Goal: Task Accomplishment & Management: Complete application form

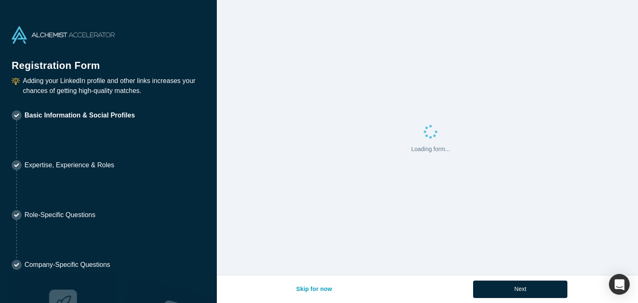
select select "US"
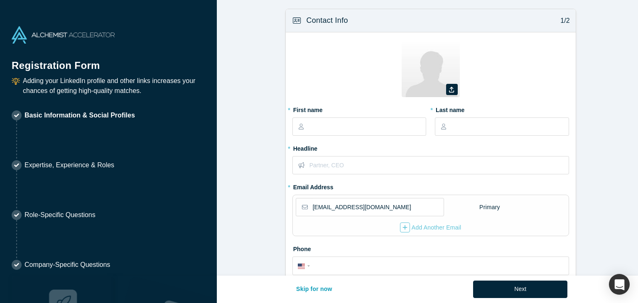
click at [624, 154] on form "Contact Info 1/2 Zoom Save Remove Upload New * First name * Last name * Headlin…" at bounding box center [430, 258] width 427 height 498
click at [363, 126] on input "text" at bounding box center [366, 126] width 117 height 17
type input "Romy"
type input "[PERSON_NAME]"
type input "G"
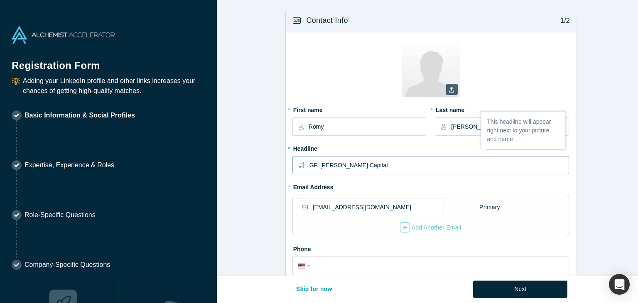
type input "GP, [PERSON_NAME] Capital"
click at [450, 90] on icon at bounding box center [451, 90] width 5 height 6
click at [0, 0] on input "file" at bounding box center [0, 0] width 0 height 0
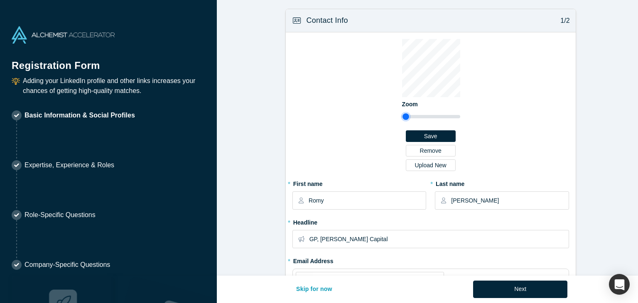
drag, startPoint x: 405, startPoint y: 115, endPoint x: 402, endPoint y: 119, distance: 5.1
type input "0.84"
click at [402, 119] on input "range" at bounding box center [430, 117] width 59 height 10
click at [372, 238] on input "GP, [PERSON_NAME] Capital" at bounding box center [438, 238] width 259 height 17
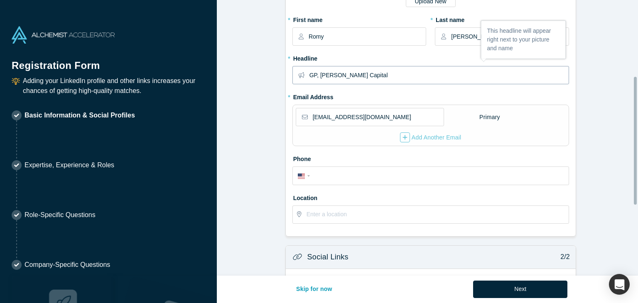
scroll to position [166, 0]
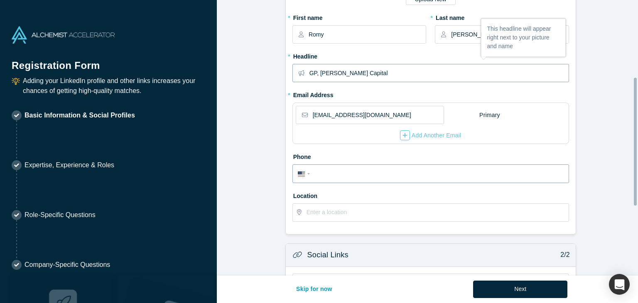
type input "GP, [PERSON_NAME] Capital"
click at [408, 171] on input "tel" at bounding box center [438, 174] width 251 height 12
type input "[PHONE_NUMBER]"
click at [608, 178] on form "Contact Info 1/2 Zoom Save Remove Upload New * First name [PERSON_NAME] * Last …" at bounding box center [430, 129] width 427 height 572
click at [380, 215] on input "text" at bounding box center [436, 212] width 261 height 17
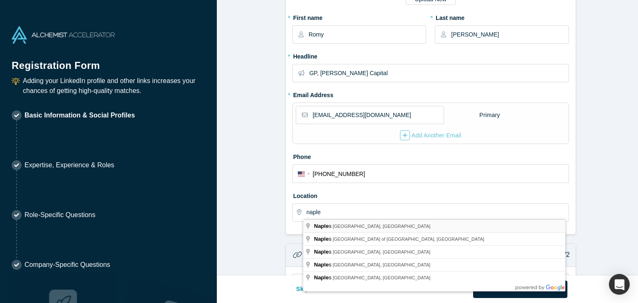
type input "[GEOGRAPHIC_DATA], [GEOGRAPHIC_DATA], [GEOGRAPHIC_DATA]"
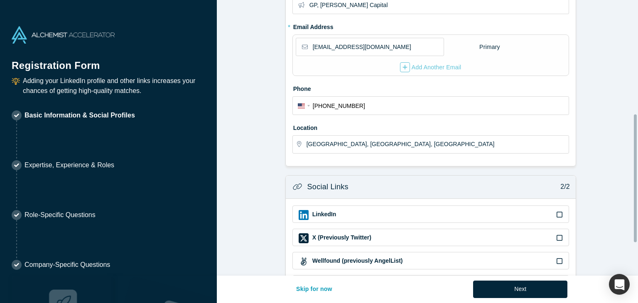
scroll to position [291, 0]
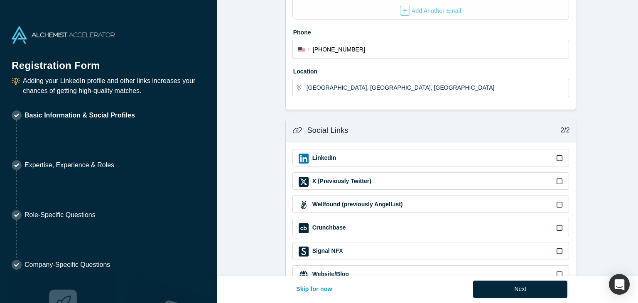
click at [557, 156] on icon at bounding box center [559, 158] width 6 height 7
click at [0, 0] on input "checkbox" at bounding box center [0, 0] width 0 height 0
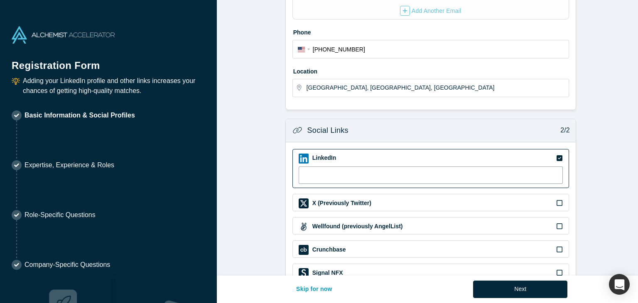
click at [336, 173] on input at bounding box center [430, 174] width 264 height 17
paste input "[URL][DOMAIN_NAME]"
type input "[URL][DOMAIN_NAME]"
click at [609, 191] on form "Contact Info 1/2 Zoom Save Remove Upload New * First name [PERSON_NAME] * Last …" at bounding box center [430, 14] width 427 height 593
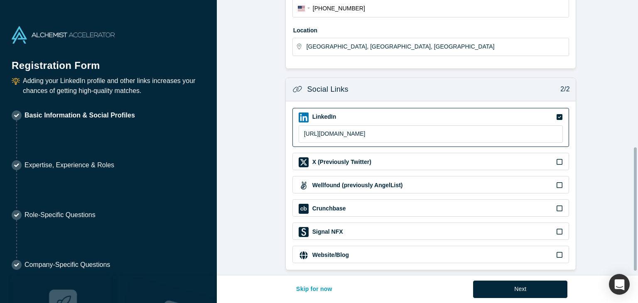
scroll to position [336, 0]
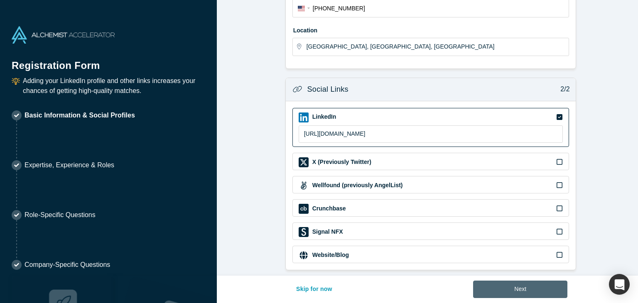
click at [524, 291] on button "Next" at bounding box center [520, 289] width 94 height 17
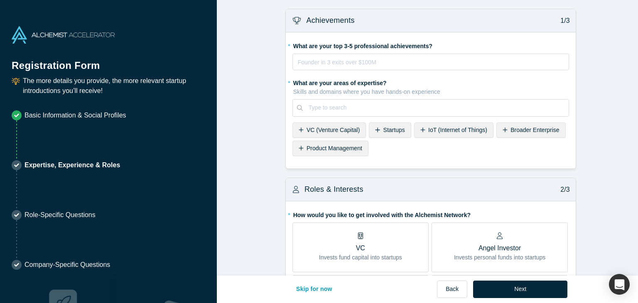
click at [298, 130] on icon at bounding box center [300, 130] width 5 height 6
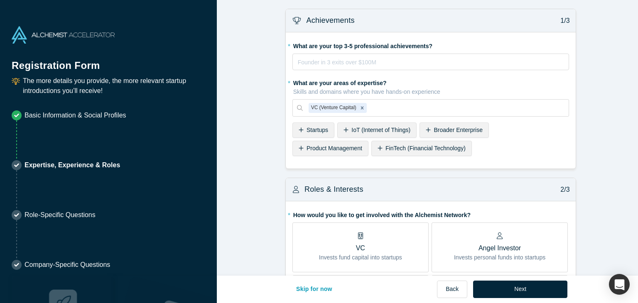
click at [425, 130] on icon at bounding box center [427, 130] width 5 height 6
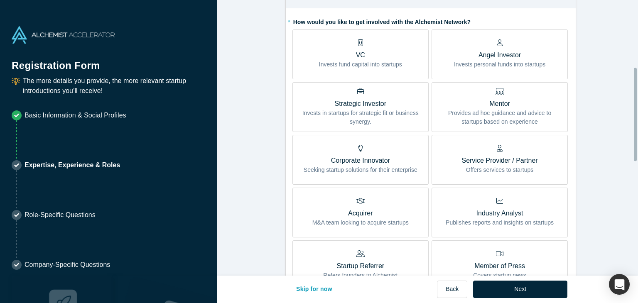
scroll to position [208, 0]
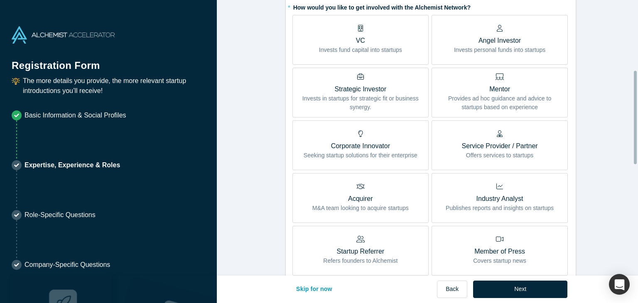
click at [369, 42] on p "VC" at bounding box center [360, 41] width 83 height 10
click at [0, 0] on input "VC Invests fund capital into startups" at bounding box center [0, 0] width 0 height 0
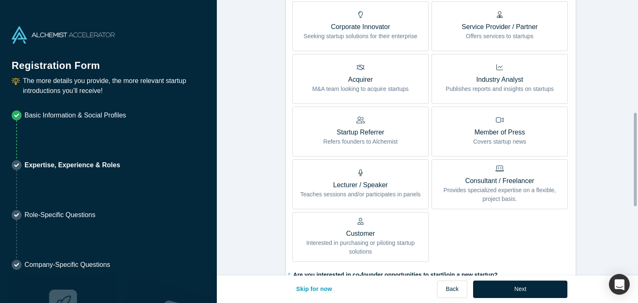
scroll to position [332, 0]
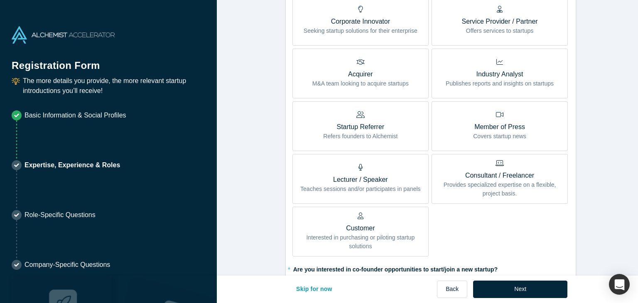
click at [370, 185] on p "Teaches sessions and/or participates in panels" at bounding box center [360, 189] width 120 height 9
click at [0, 0] on input "Lecturer / Speaker Teaches sessions and/or participates in panels" at bounding box center [0, 0] width 0 height 0
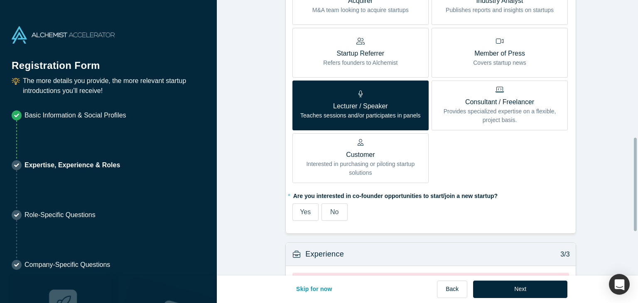
scroll to position [415, 0]
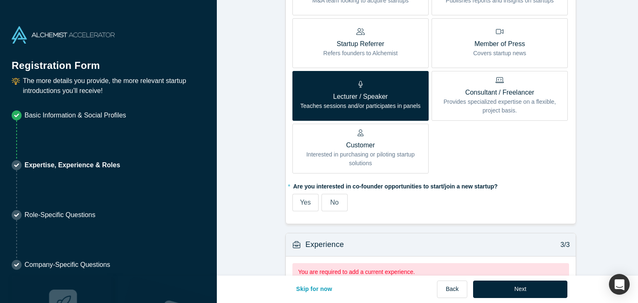
click at [339, 203] on label "No" at bounding box center [334, 202] width 26 height 17
click at [0, 0] on input "No" at bounding box center [0, 0] width 0 height 0
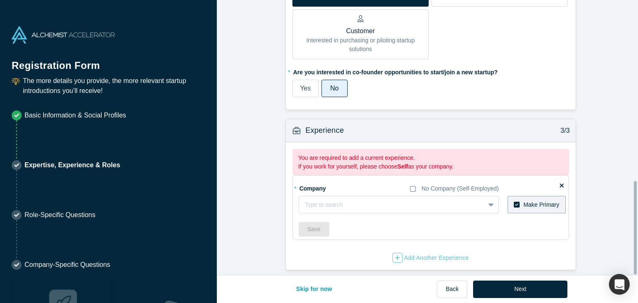
scroll to position [534, 0]
click at [368, 200] on div at bounding box center [392, 205] width 174 height 10
type input "[PERSON_NAME] Capital"
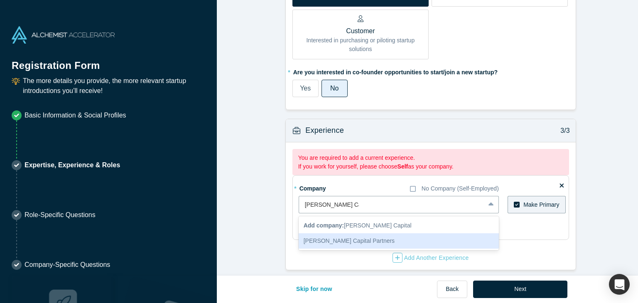
click at [355, 238] on div "[PERSON_NAME] Capital Partners" at bounding box center [398, 240] width 200 height 15
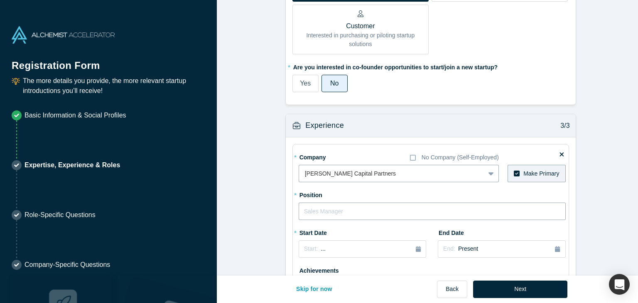
click at [366, 213] on input "text" at bounding box center [431, 211] width 267 height 17
type input "General Partner"
click at [415, 249] on icon "button" at bounding box center [417, 249] width 5 height 6
click at [313, 190] on div "Jan" at bounding box center [315, 192] width 27 height 9
click at [337, 247] on span "[DATE]" at bounding box center [329, 249] width 18 height 7
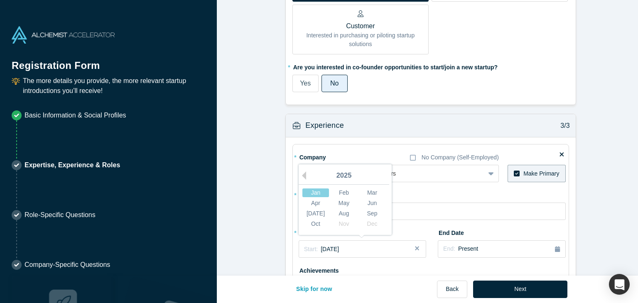
click at [315, 189] on div "Jan" at bounding box center [315, 192] width 27 height 9
click at [339, 251] on span "[DATE]" at bounding box center [329, 249] width 18 height 7
click at [302, 177] on button "Previous Year" at bounding box center [302, 175] width 8 height 8
click at [317, 190] on div "Jan" at bounding box center [315, 192] width 27 height 9
click at [339, 249] on span "[DATE]" at bounding box center [329, 249] width 18 height 7
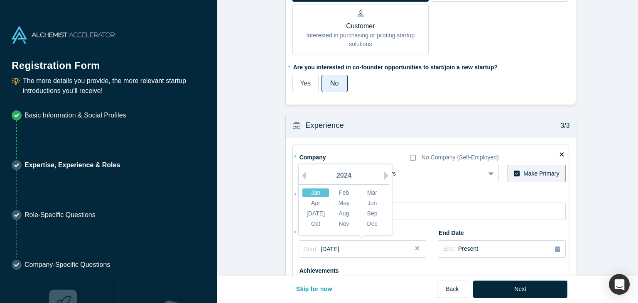
click at [314, 191] on div "Jan" at bounding box center [315, 192] width 27 height 9
click at [415, 244] on button "Close" at bounding box center [419, 248] width 12 height 17
click at [304, 249] on span "Start:" at bounding box center [311, 248] width 14 height 7
drag, startPoint x: 301, startPoint y: 175, endPoint x: 311, endPoint y: 175, distance: 10.8
click at [304, 175] on div "Previous Year [DATE] Feb Mar Apr May Jun [DATE] Aug Sep Oct Nov Dec" at bounding box center [344, 199] width 93 height 71
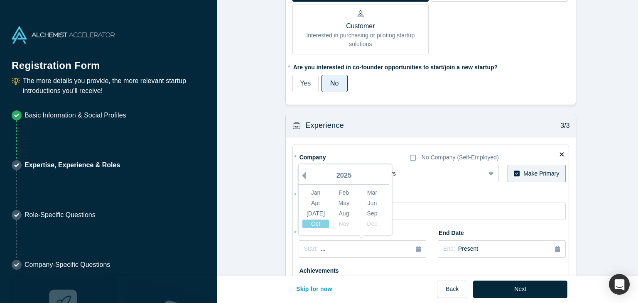
click at [302, 172] on button "Previous Year" at bounding box center [302, 175] width 8 height 8
click at [317, 192] on div "Jan" at bounding box center [315, 192] width 27 height 9
click at [393, 250] on div "Start: [DATE]" at bounding box center [362, 249] width 117 height 9
click at [415, 249] on button "Close" at bounding box center [419, 248] width 12 height 17
click at [315, 247] on div "Start: ..." at bounding box center [315, 248] width 22 height 9
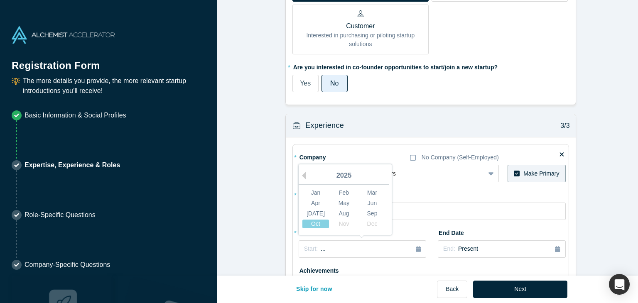
click at [303, 174] on div "2025" at bounding box center [343, 175] width 90 height 17
click at [300, 173] on button "Previous Year" at bounding box center [302, 175] width 8 height 8
click at [369, 191] on div "Mar" at bounding box center [372, 192] width 27 height 9
click at [356, 247] on div "Start: [DATE]" at bounding box center [362, 249] width 117 height 9
click at [345, 191] on div "Feb" at bounding box center [343, 192] width 27 height 9
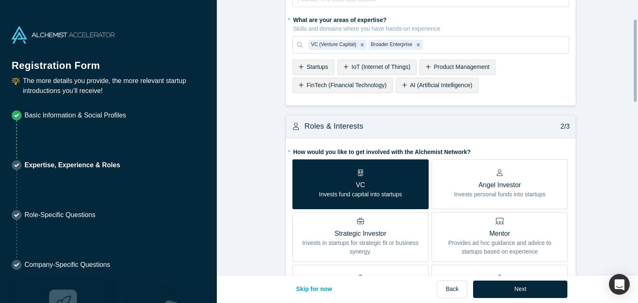
scroll to position [0, 0]
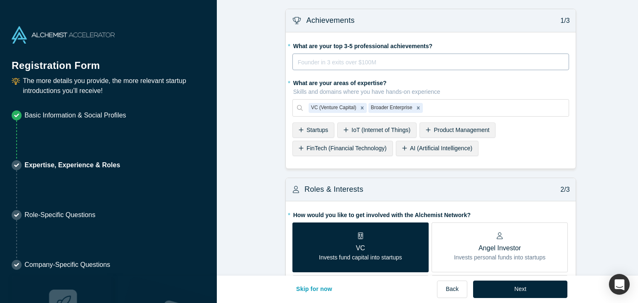
click at [448, 59] on div "rdw-editor" at bounding box center [430, 62] width 265 height 10
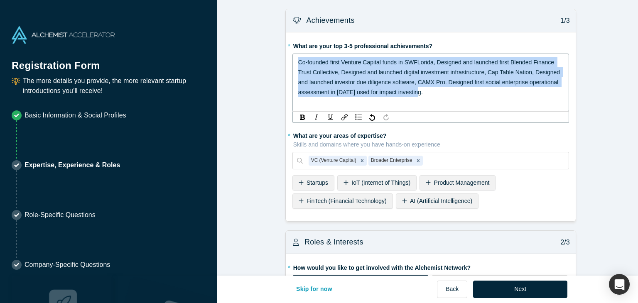
drag, startPoint x: 410, startPoint y: 88, endPoint x: 266, endPoint y: 54, distance: 148.5
copy span "Co-founded first Venture Capital funds in SWFLorida, Designed and launched firs…"
drag, startPoint x: 423, startPoint y: 93, endPoint x: 249, endPoint y: 52, distance: 179.0
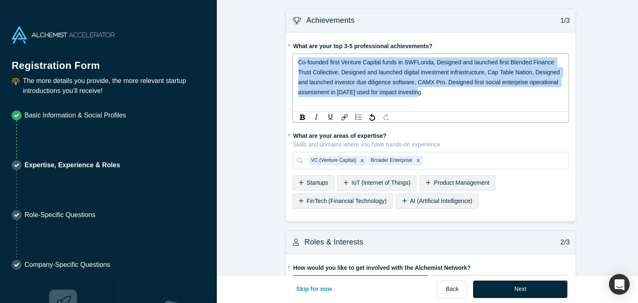
copy span "Co-founded first Venture Capital funds in SWFLorida, Designed and launched firs…"
drag, startPoint x: 423, startPoint y: 93, endPoint x: 281, endPoint y: 56, distance: 146.2
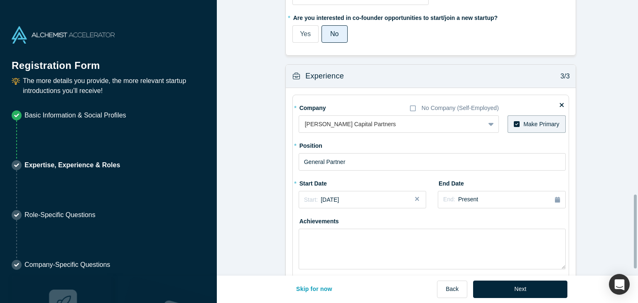
scroll to position [745, 0]
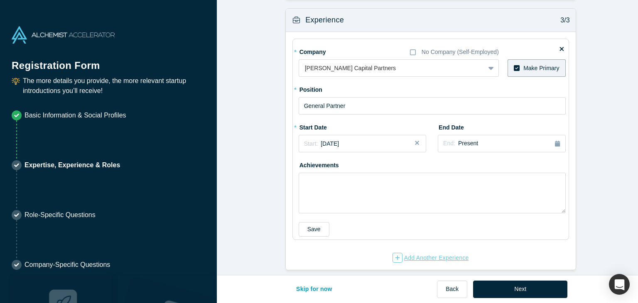
click at [423, 253] on div "Add Another Experience" at bounding box center [430, 258] width 76 height 10
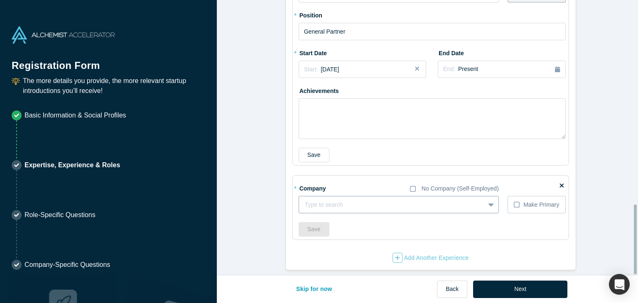
scroll to position [808, 0]
click at [410, 200] on div at bounding box center [392, 205] width 174 height 10
type input "g"
type input "[PERSON_NAME] Global"
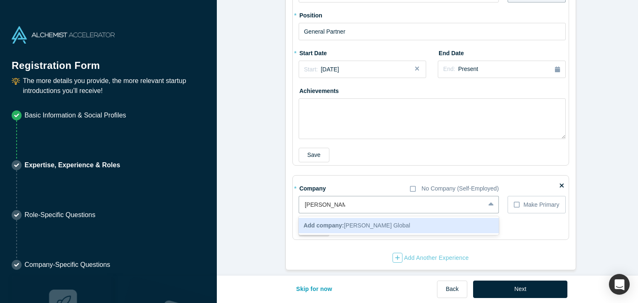
click at [365, 223] on div "Add company: [PERSON_NAME] Global" at bounding box center [398, 225] width 200 height 15
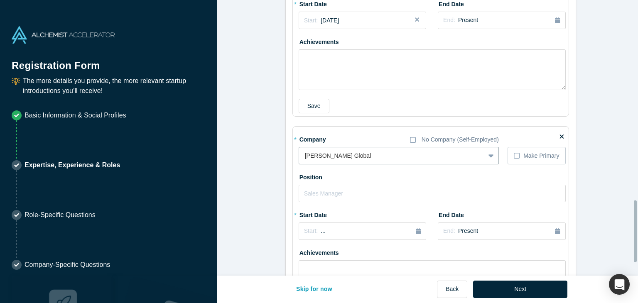
scroll to position [891, 0]
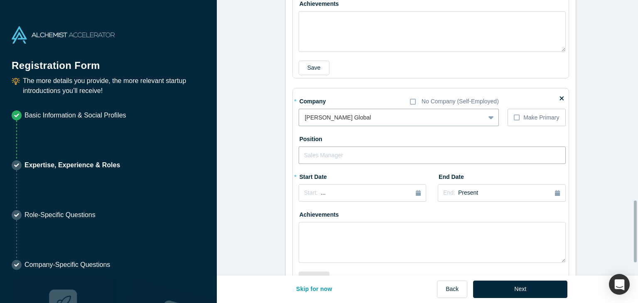
click at [360, 155] on input "text" at bounding box center [431, 155] width 267 height 17
type input "CEO"
click at [415, 192] on icon "button" at bounding box center [417, 193] width 5 height 6
click at [303, 213] on div "2025" at bounding box center [343, 216] width 90 height 17
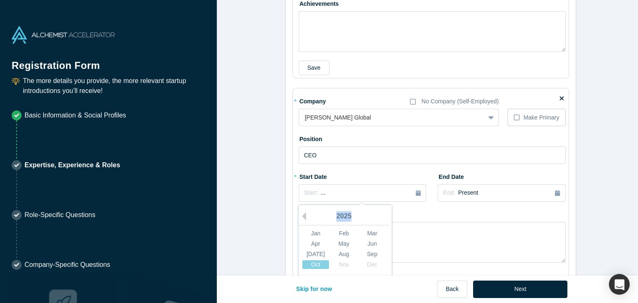
click at [303, 213] on div "2025" at bounding box center [343, 216] width 90 height 17
click at [331, 213] on div "2025" at bounding box center [343, 216] width 90 height 17
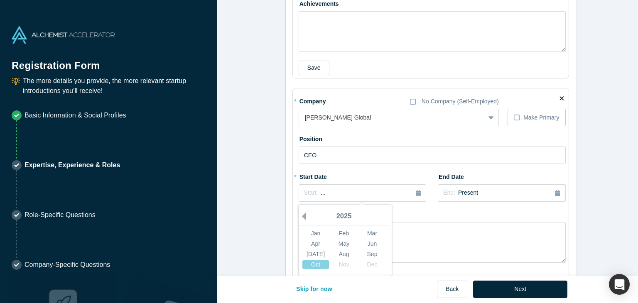
click at [299, 215] on button "Previous Year" at bounding box center [302, 216] width 8 height 8
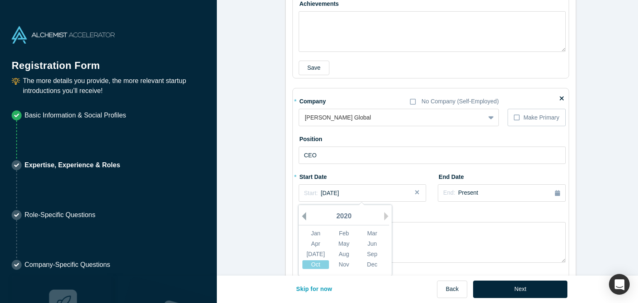
click at [299, 215] on button "Previous Year" at bounding box center [302, 216] width 8 height 8
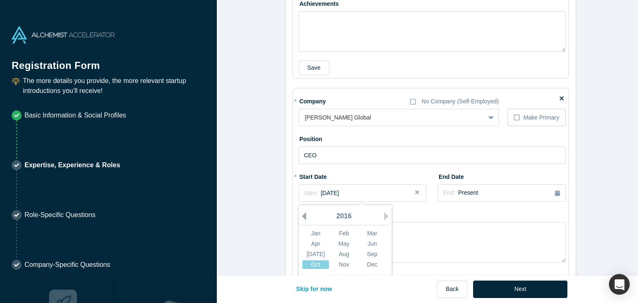
click at [299, 215] on button "Previous Year" at bounding box center [302, 216] width 8 height 8
click at [371, 230] on div "Mar" at bounding box center [372, 233] width 27 height 9
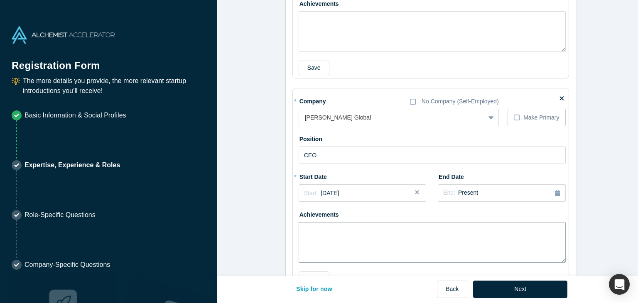
click at [406, 230] on textarea at bounding box center [431, 242] width 267 height 41
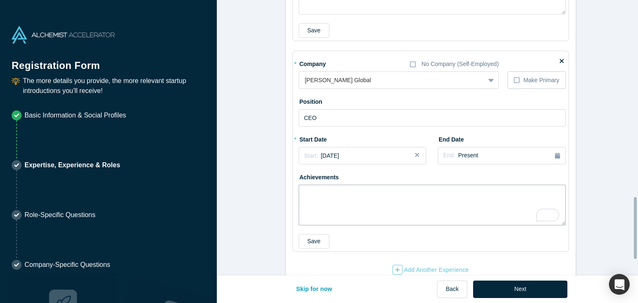
scroll to position [944, 0]
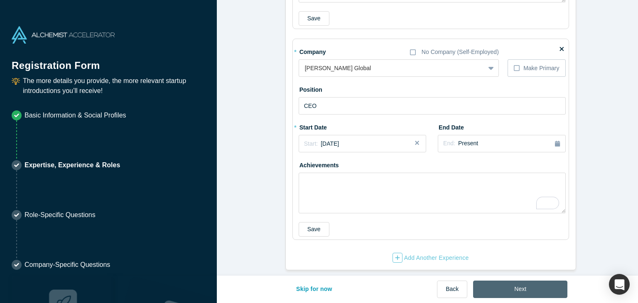
click at [512, 291] on button "Next" at bounding box center [520, 289] width 94 height 17
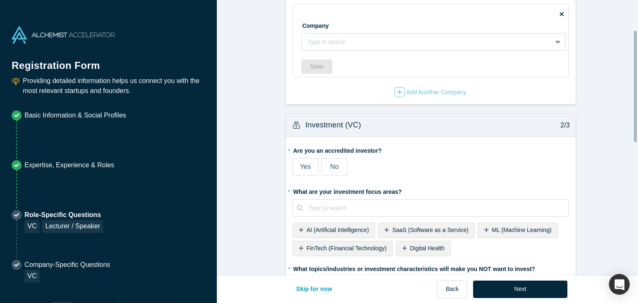
scroll to position [83, 0]
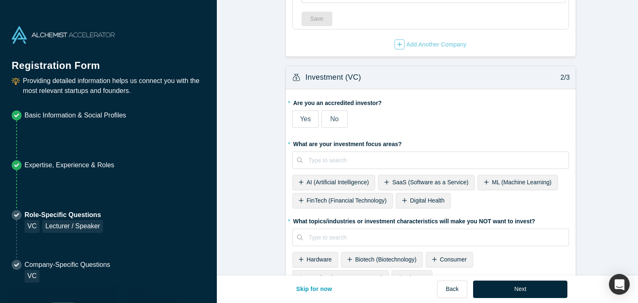
click at [296, 120] on label "Yes" at bounding box center [305, 118] width 26 height 17
click at [0, 0] on input "Yes" at bounding box center [0, 0] width 0 height 0
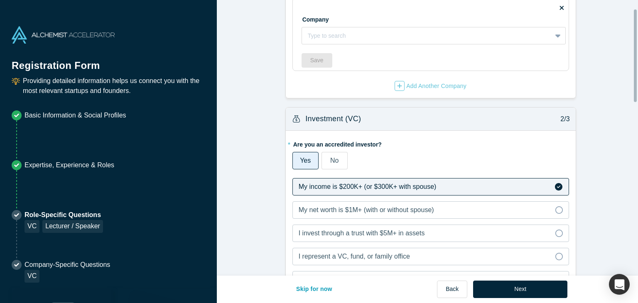
scroll to position [0, 0]
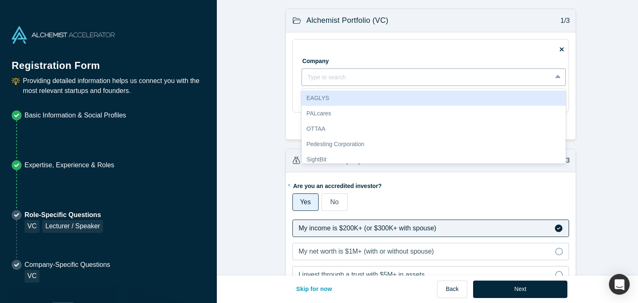
click at [552, 80] on div at bounding box center [558, 77] width 13 height 15
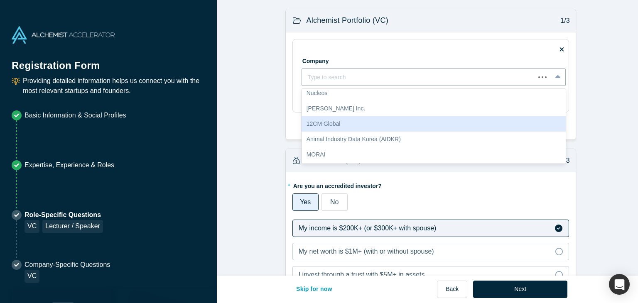
scroll to position [82, 0]
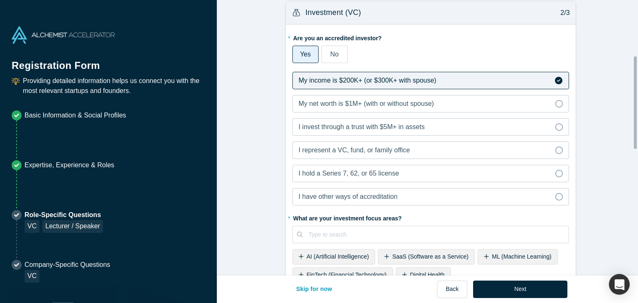
scroll to position [166, 0]
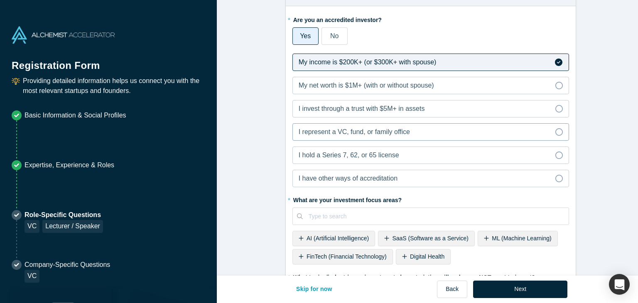
click at [555, 129] on icon at bounding box center [558, 131] width 7 height 7
click at [0, 0] on input "I represent a VC, fund, or family office" at bounding box center [0, 0] width 0 height 0
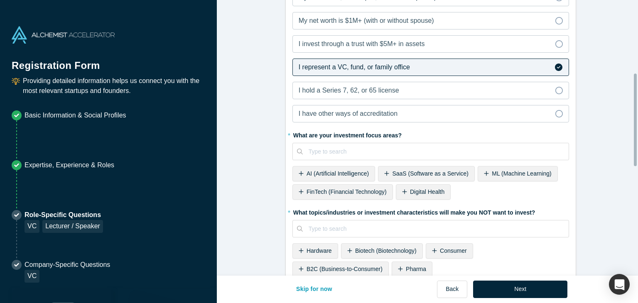
scroll to position [249, 0]
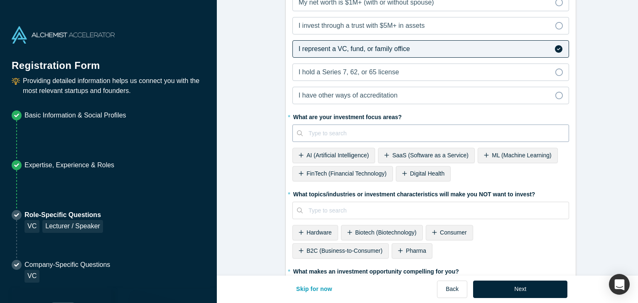
click at [366, 132] on div at bounding box center [435, 133] width 254 height 10
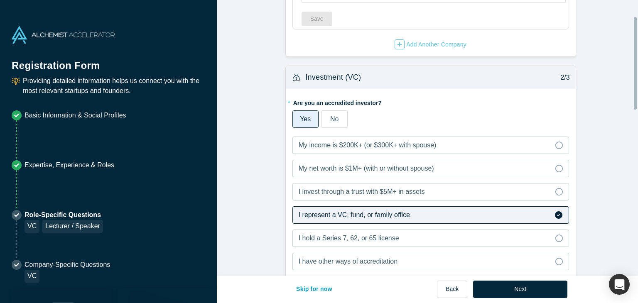
scroll to position [0, 0]
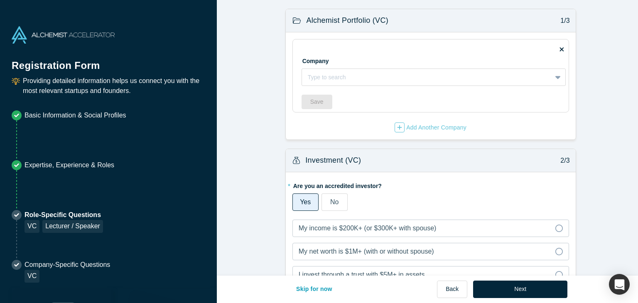
type input "Customer"
click at [560, 50] on icon at bounding box center [562, 49] width 4 height 4
click at [0, 0] on input "checkbox" at bounding box center [0, 0] width 0 height 0
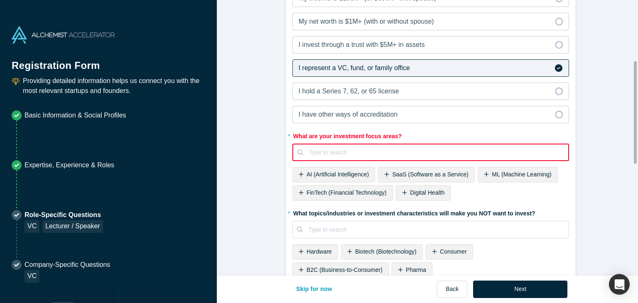
scroll to position [166, 0]
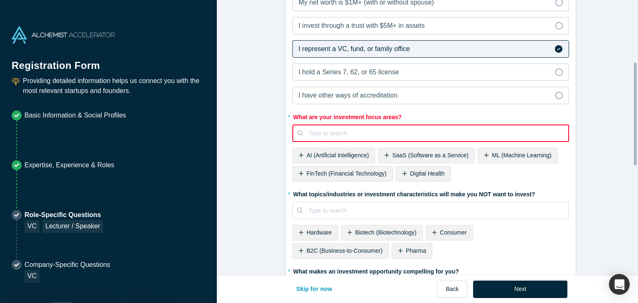
click at [437, 132] on div at bounding box center [435, 133] width 253 height 10
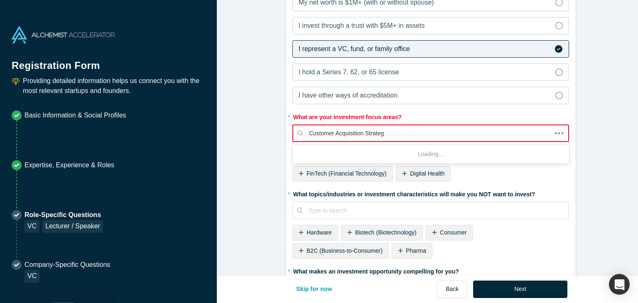
type input "Customer Acquisition Strategy"
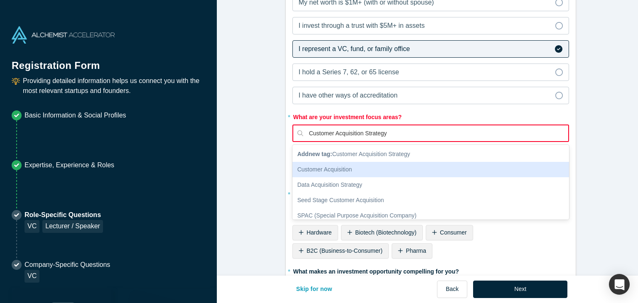
click at [378, 164] on div "Customer Acquisition" at bounding box center [430, 169] width 276 height 15
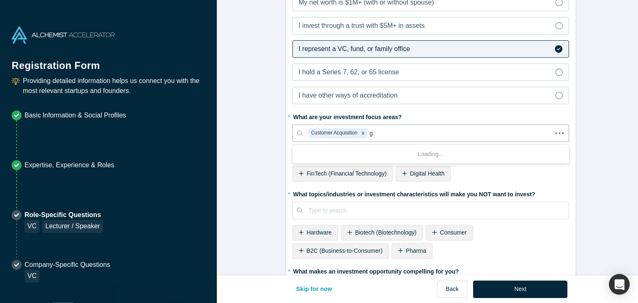
type input "ge"
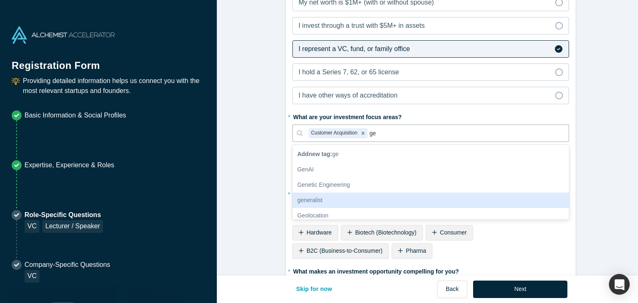
click at [420, 200] on div "generalist" at bounding box center [430, 200] width 276 height 15
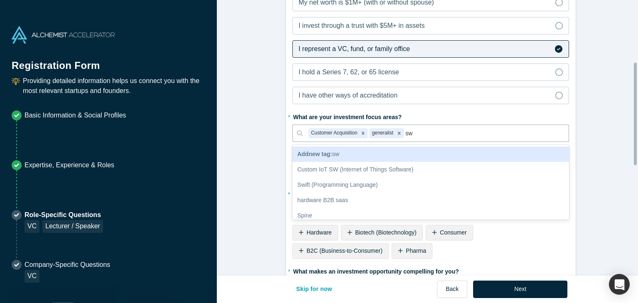
type input "s"
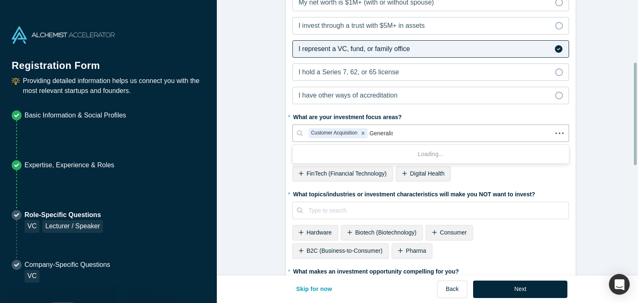
type input "Generalist"
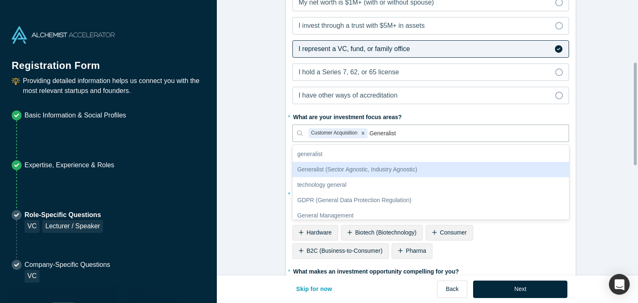
click at [447, 173] on div "Generalist (Sector Agnostic, Industry Agnostic)" at bounding box center [430, 169] width 276 height 15
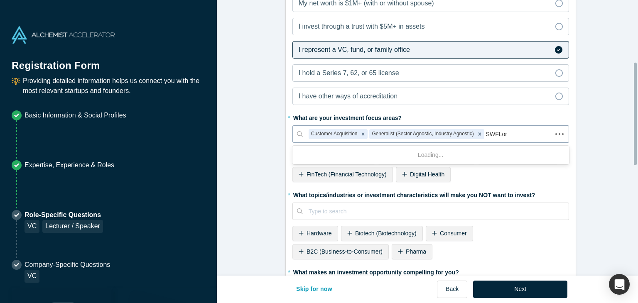
scroll to position [164, 0]
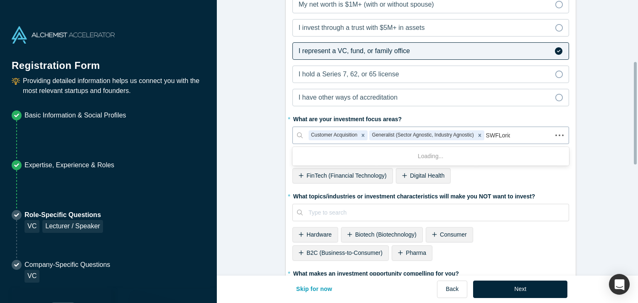
type input "SWFLorida"
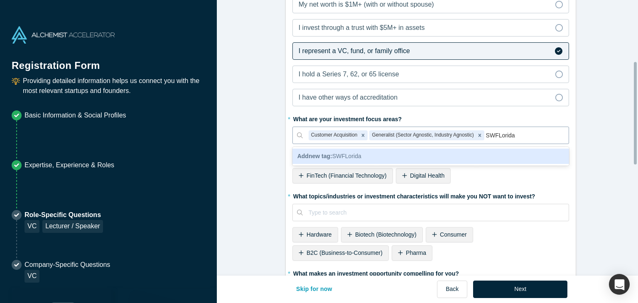
scroll to position [163, 0]
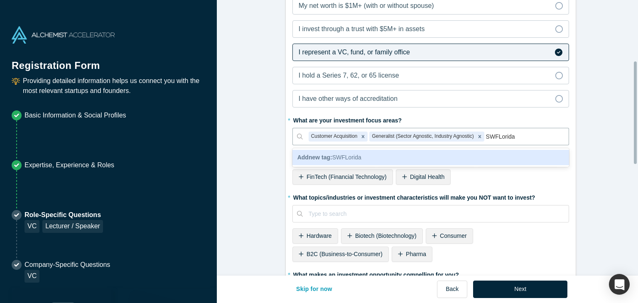
click at [400, 158] on div "Add new tag : SWFLorida" at bounding box center [430, 157] width 276 height 15
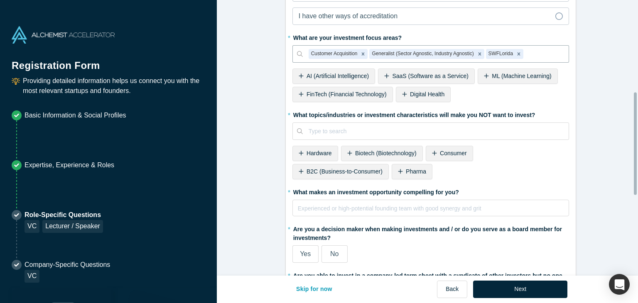
scroll to position [246, 0]
click at [398, 170] on icon at bounding box center [400, 171] width 5 height 6
click at [430, 127] on div at bounding box center [451, 131] width 222 height 10
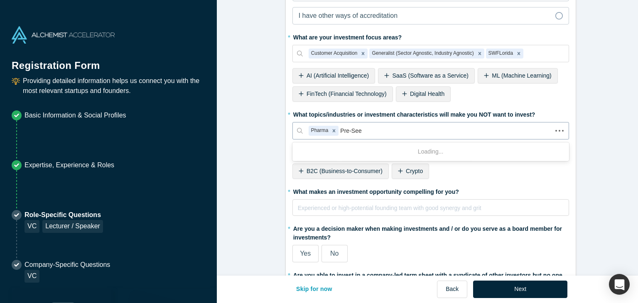
type input "Pre-Seed"
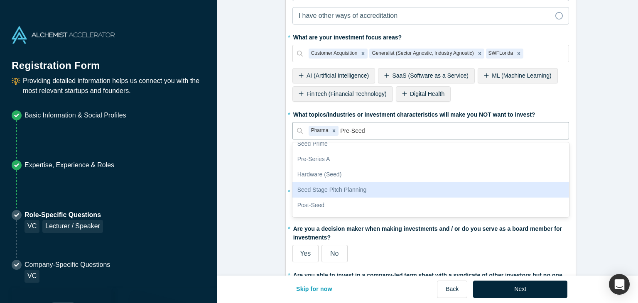
scroll to position [42, 0]
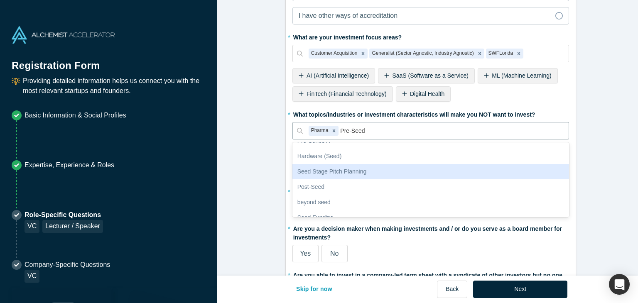
click at [372, 170] on div "Seed Stage Pitch Planning" at bounding box center [430, 171] width 276 height 15
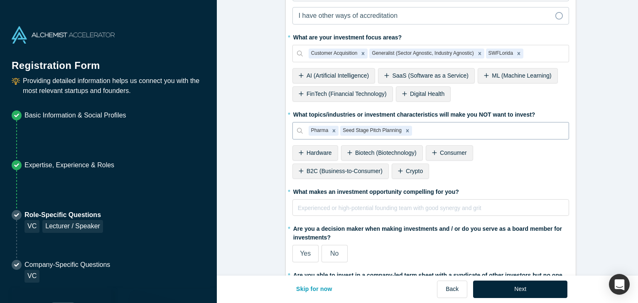
click at [435, 127] on div at bounding box center [487, 131] width 149 height 10
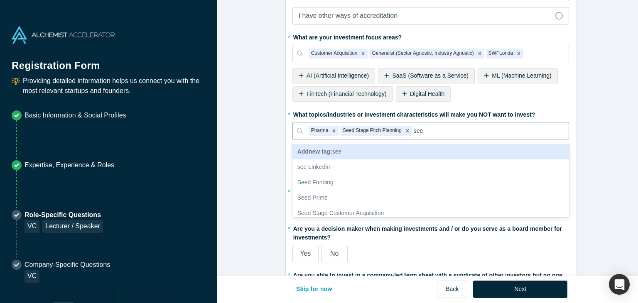
type input "seed"
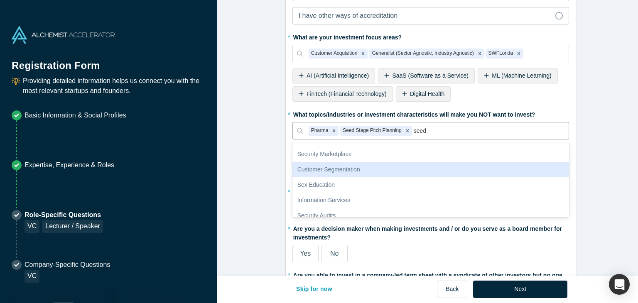
scroll to position [472, 0]
click at [347, 171] on div "Sex Education" at bounding box center [430, 170] width 276 height 15
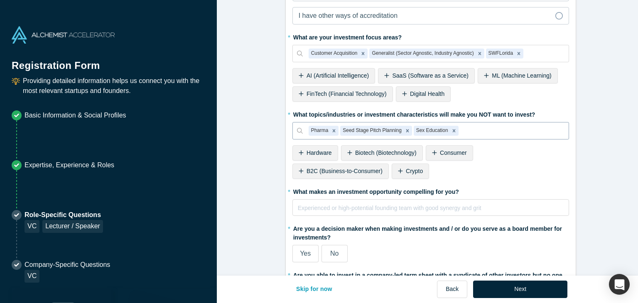
click at [477, 130] on div at bounding box center [511, 131] width 103 height 10
click at [444, 149] on div "Type to search" at bounding box center [430, 151] width 276 height 15
type input "s"
click at [455, 153] on div "Type to search" at bounding box center [430, 151] width 276 height 15
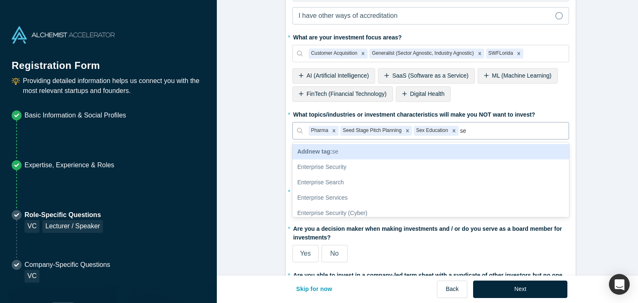
type input "sex"
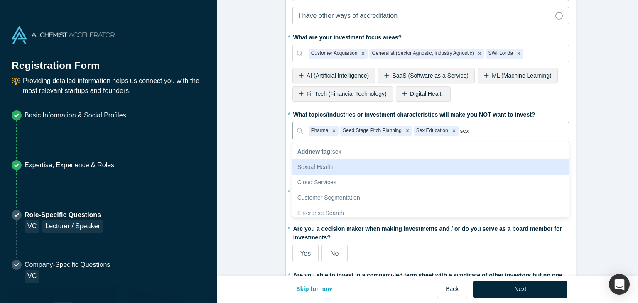
click at [395, 168] on div "Sexual Health" at bounding box center [430, 166] width 276 height 15
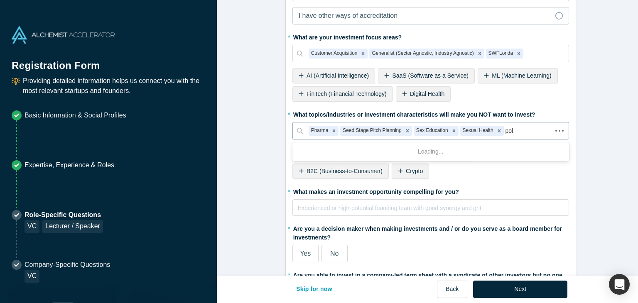
type input "poli"
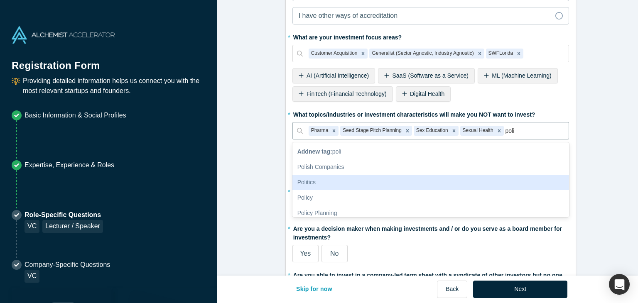
click at [342, 178] on div "Politics" at bounding box center [430, 182] width 276 height 15
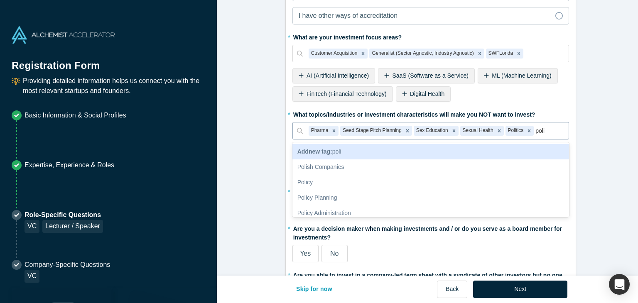
type input "polic"
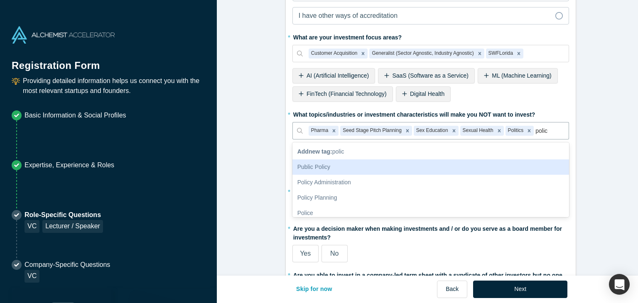
click at [418, 164] on div "Public Policy" at bounding box center [430, 166] width 276 height 15
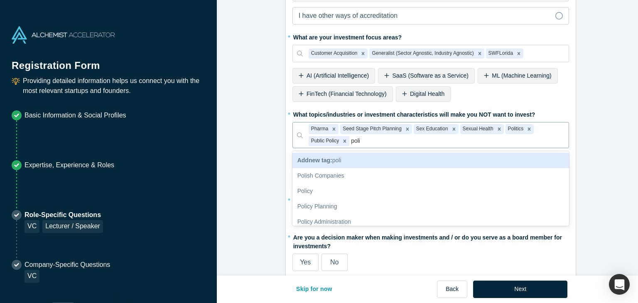
type input "polic"
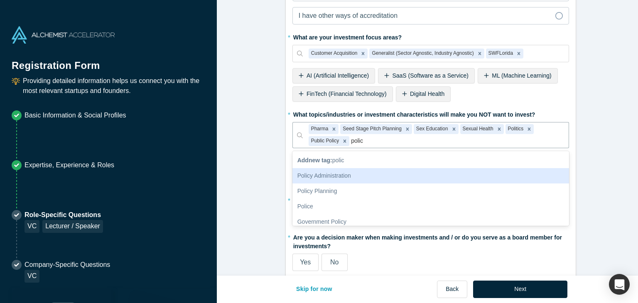
click at [367, 176] on div "Policy Administration" at bounding box center [430, 175] width 276 height 15
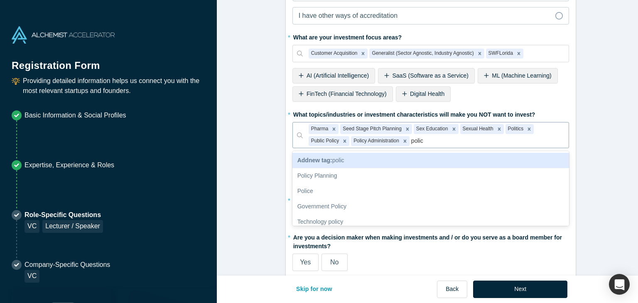
type input "policy"
click at [380, 155] on div "Policy" at bounding box center [430, 160] width 276 height 15
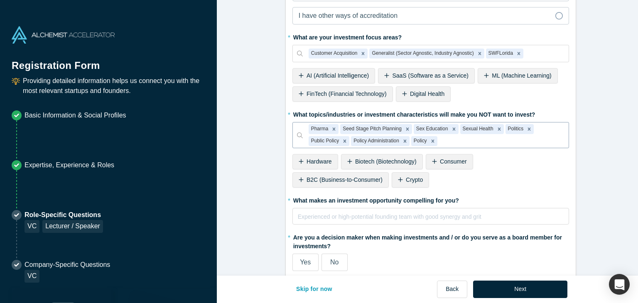
click at [479, 137] on div at bounding box center [501, 141] width 124 height 10
click at [458, 156] on div "Type to search" at bounding box center [430, 160] width 276 height 15
type input "p"
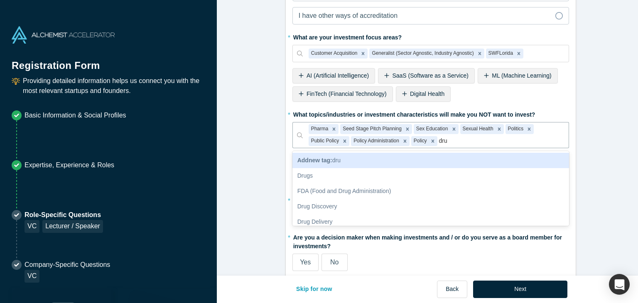
type input "drug"
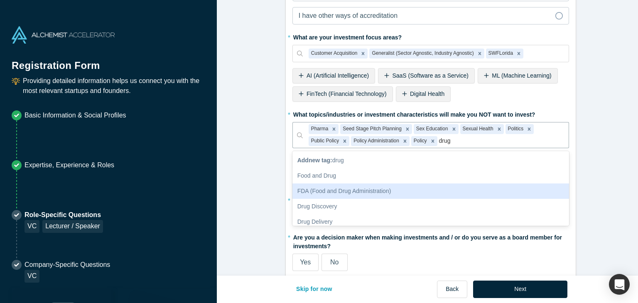
click at [437, 187] on div "FDA (Food and Drug Administration)" at bounding box center [430, 190] width 276 height 15
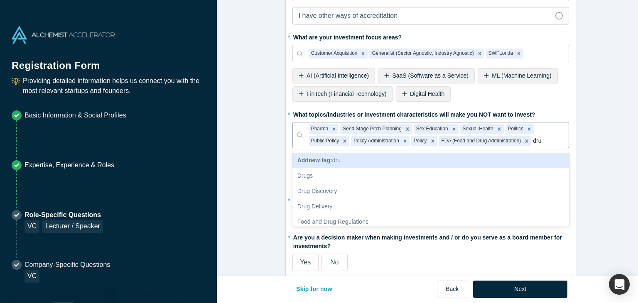
type input "drug"
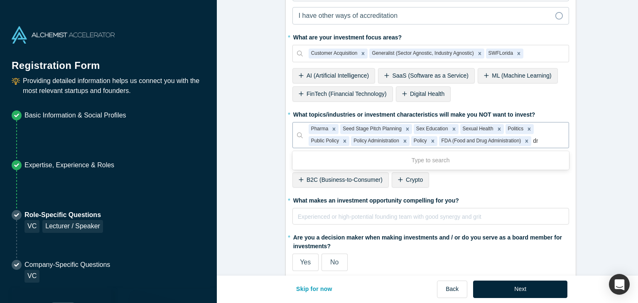
type input "dru"
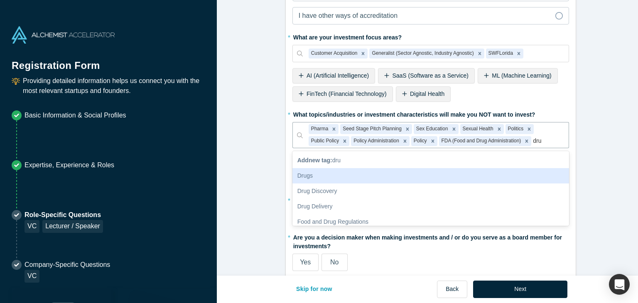
click at [408, 173] on div "Drugs" at bounding box center [430, 175] width 276 height 15
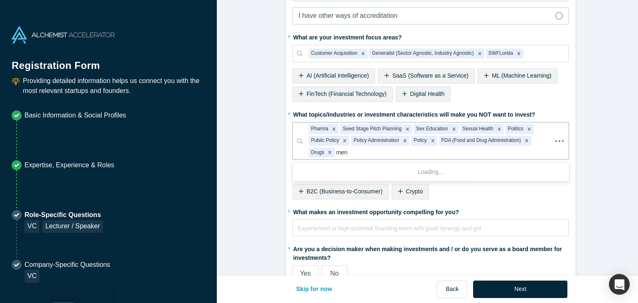
type input "ment"
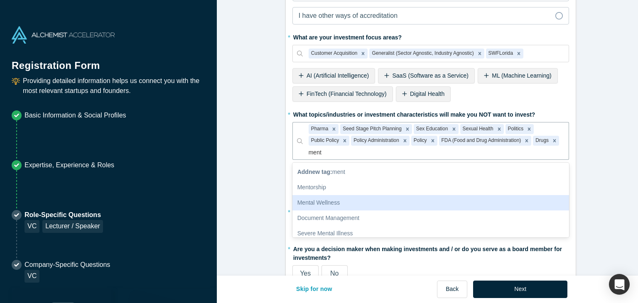
click at [428, 197] on div "Mental Wellness" at bounding box center [430, 202] width 276 height 15
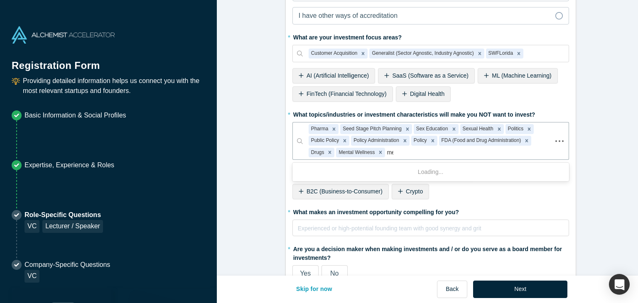
type input "ment"
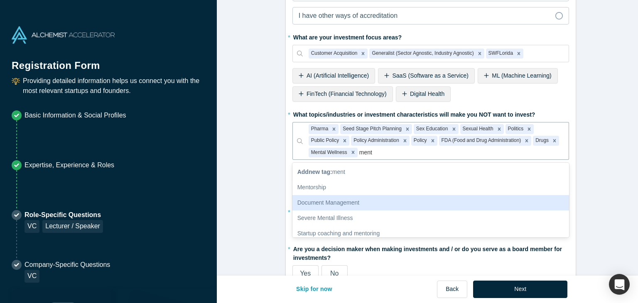
click at [420, 206] on div "Document Management" at bounding box center [430, 202] width 276 height 15
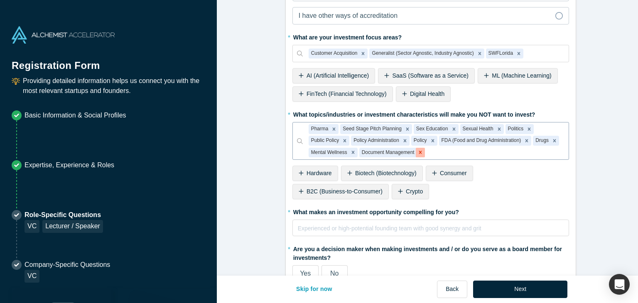
click at [417, 150] on icon "Remove Document Management" at bounding box center [420, 152] width 6 height 6
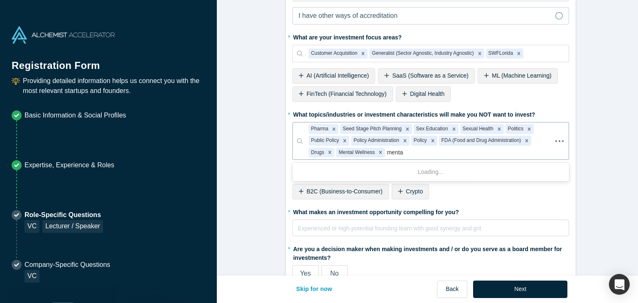
type input "mental"
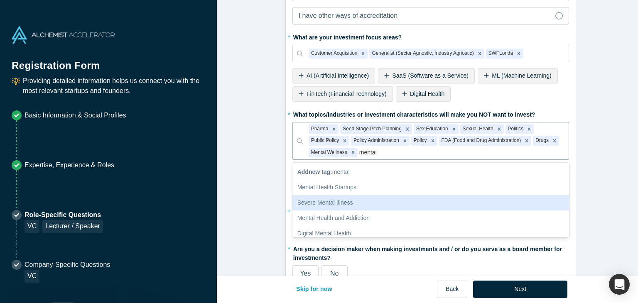
click at [385, 199] on div "Severe Mental Illness" at bounding box center [430, 202] width 276 height 15
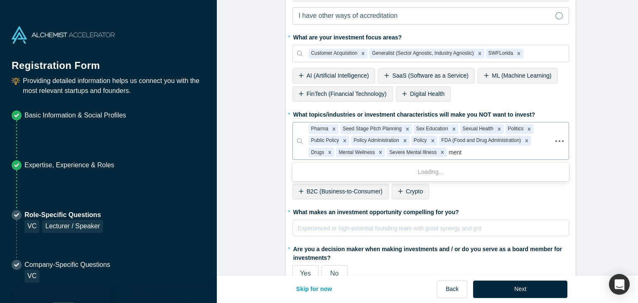
type input "menta"
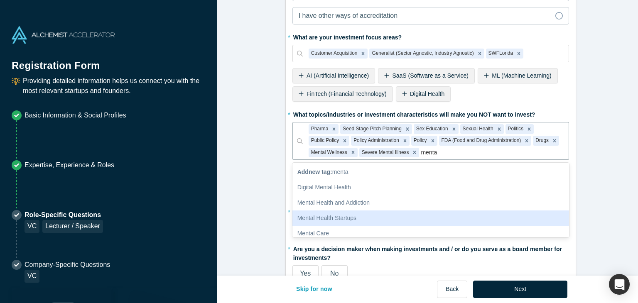
click at [417, 218] on div "Mental Health Startups" at bounding box center [430, 217] width 276 height 15
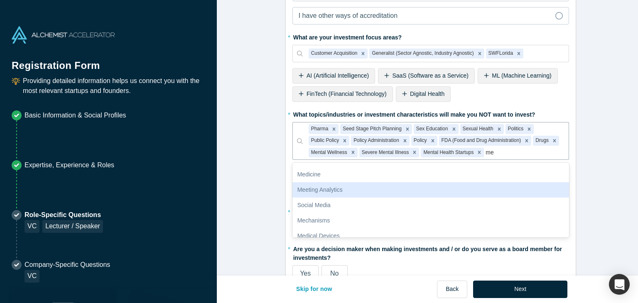
scroll to position [334, 0]
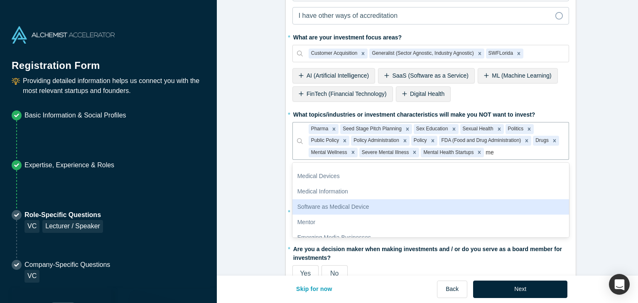
type input "m"
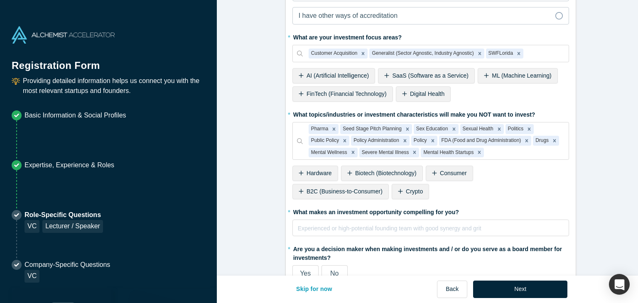
click at [623, 208] on form "Alchemist Portfolio (VC) 1/3 Add Another Company Investment (VC) 2/3 * Are you …" at bounding box center [430, 131] width 427 height 736
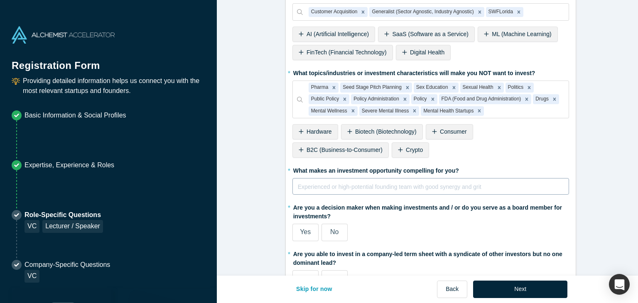
click at [349, 186] on div "rdw-editor" at bounding box center [430, 187] width 265 height 10
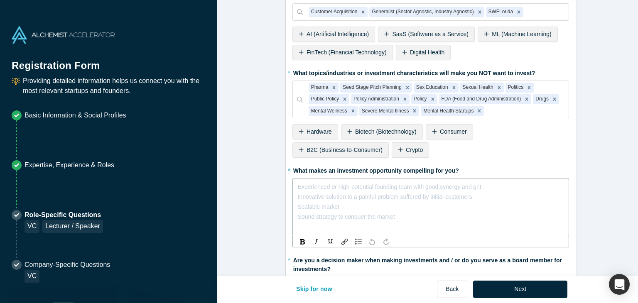
click at [349, 186] on div "rdw-editor" at bounding box center [430, 187] width 265 height 10
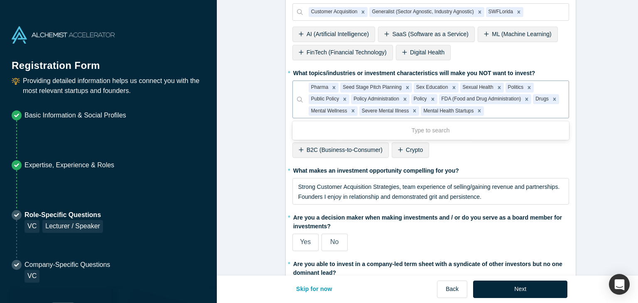
click at [508, 110] on div at bounding box center [523, 111] width 77 height 10
type input "non-profit"
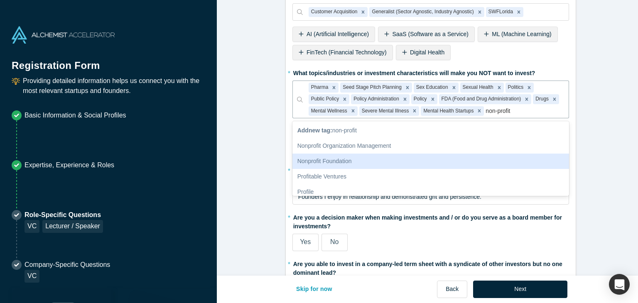
click at [354, 160] on div "Nonprofit Foundation" at bounding box center [430, 161] width 276 height 15
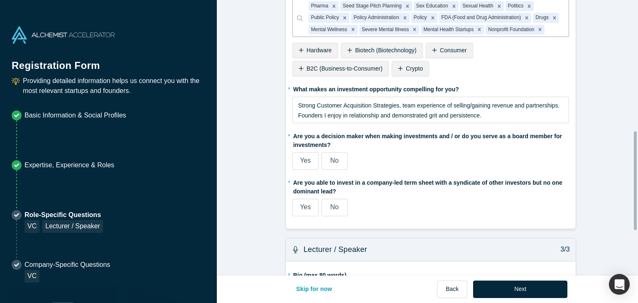
scroll to position [370, 0]
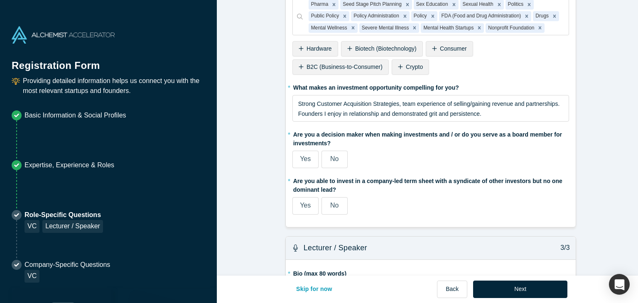
click at [300, 159] on span "Yes" at bounding box center [305, 158] width 11 height 7
click at [0, 0] on input "Yes" at bounding box center [0, 0] width 0 height 0
click at [301, 202] on span "Yes" at bounding box center [305, 205] width 11 height 7
click at [0, 0] on input "Yes" at bounding box center [0, 0] width 0 height 0
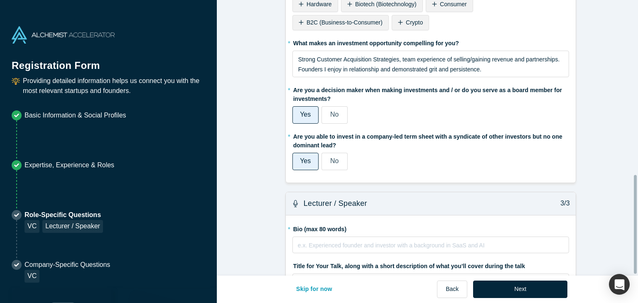
scroll to position [489, 0]
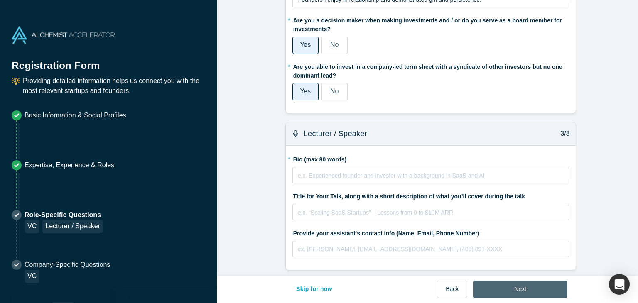
click at [530, 291] on button "Next" at bounding box center [520, 289] width 94 height 17
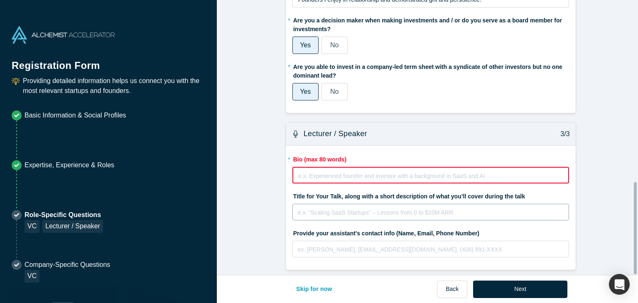
scroll to position [543, 0]
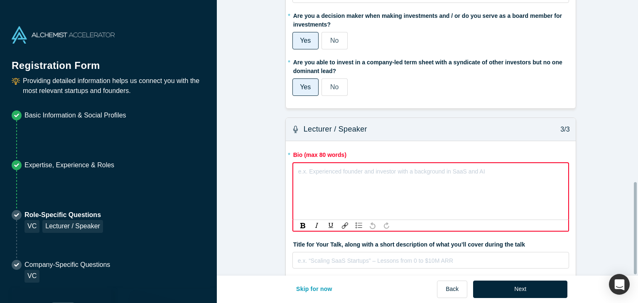
click at [381, 168] on div "rdw-editor" at bounding box center [430, 171] width 264 height 10
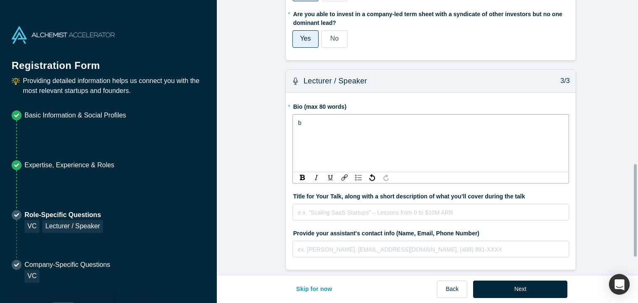
scroll to position [488, 0]
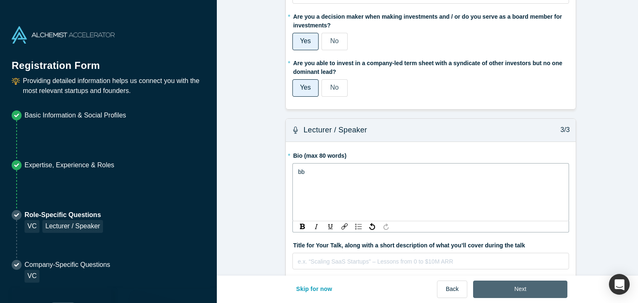
click at [502, 291] on button "Next" at bounding box center [520, 289] width 94 height 17
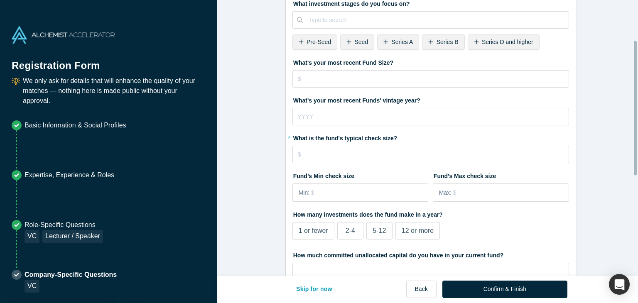
scroll to position [0, 0]
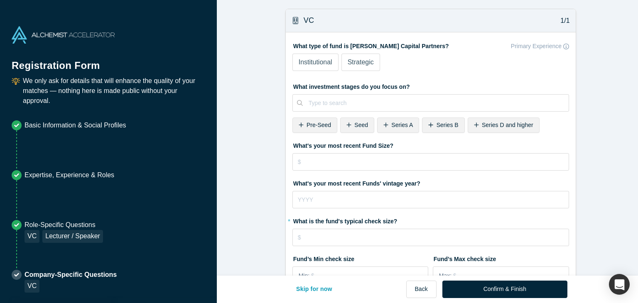
click at [360, 66] on span "Strategic" at bounding box center [360, 62] width 26 height 7
click at [0, 0] on input "Strategic" at bounding box center [0, 0] width 0 height 0
click at [346, 123] on icon at bounding box center [348, 125] width 5 height 6
click at [346, 126] on icon at bounding box center [348, 125] width 5 height 6
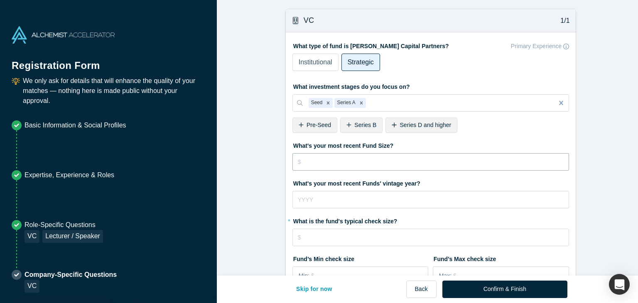
click at [389, 161] on input "tel" at bounding box center [430, 161] width 276 height 17
type input "$50,000,000"
click at [451, 206] on input "tel" at bounding box center [430, 199] width 276 height 17
type input "2025"
click at [384, 235] on input "tel" at bounding box center [430, 237] width 276 height 17
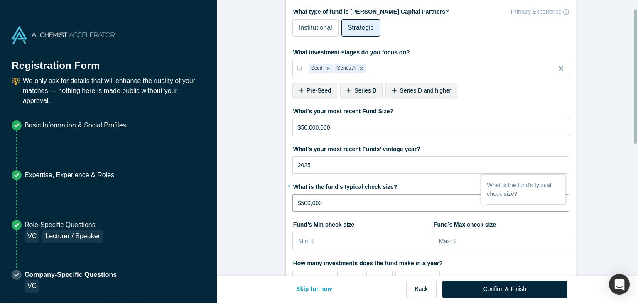
scroll to position [83, 0]
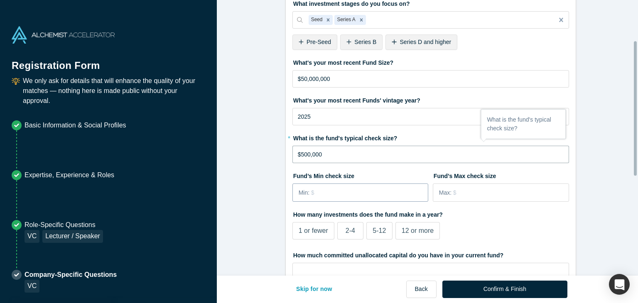
type input "$500,000"
click at [367, 191] on input "tel" at bounding box center [369, 192] width 117 height 17
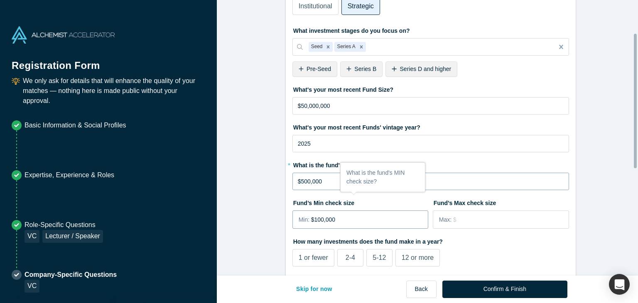
scroll to position [42, 0]
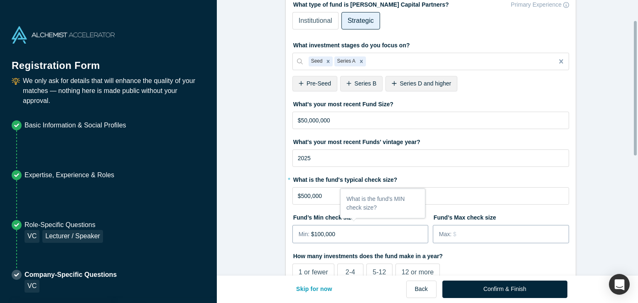
type input "$100,000"
click at [470, 235] on input "tel" at bounding box center [510, 233] width 115 height 17
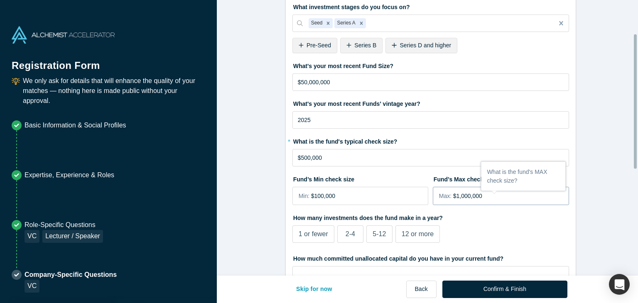
scroll to position [125, 0]
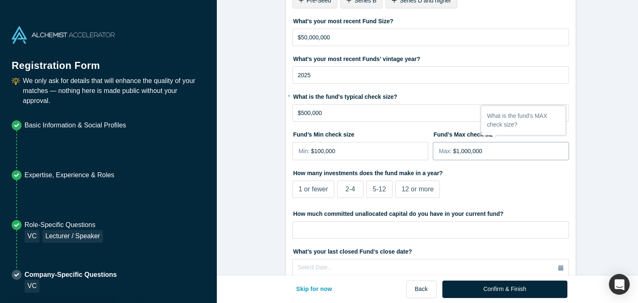
type input "$1,000,000"
click at [377, 191] on span "5-12" at bounding box center [378, 189] width 13 height 7
click at [0, 0] on input "5-12" at bounding box center [0, 0] width 0 height 0
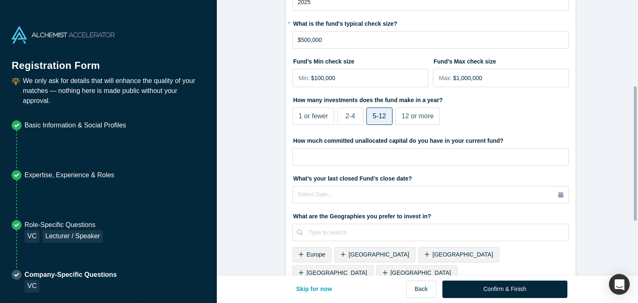
scroll to position [208, 0]
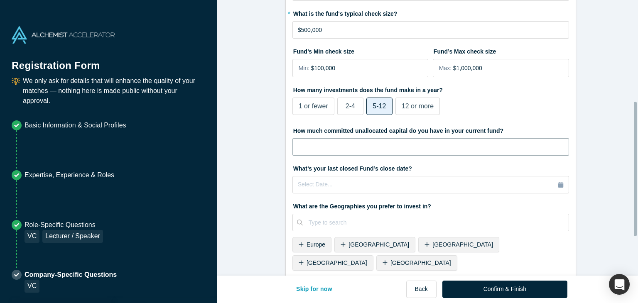
click at [487, 143] on input "tel" at bounding box center [430, 146] width 276 height 17
type input "$0"
type input "$500,000"
click at [469, 184] on div "Select Date..." at bounding box center [431, 184] width 266 height 9
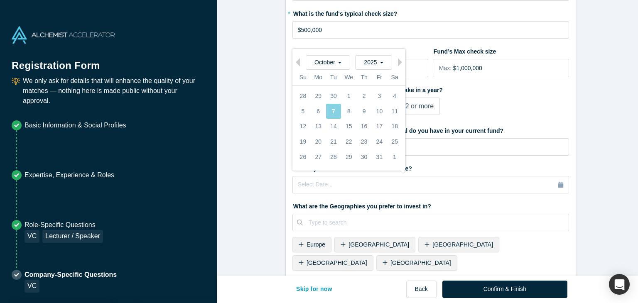
click at [610, 193] on form "VC 1/1 What type of fund is [PERSON_NAME] Capital Partners? Primary Experience …" at bounding box center [430, 81] width 427 height 560
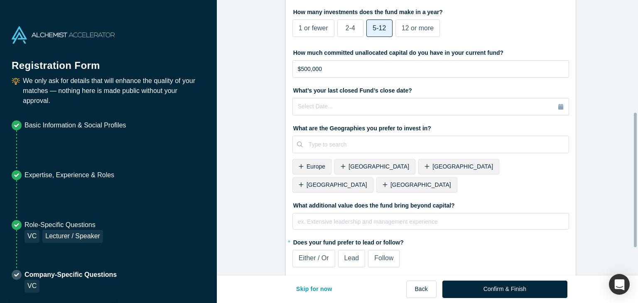
scroll to position [286, 0]
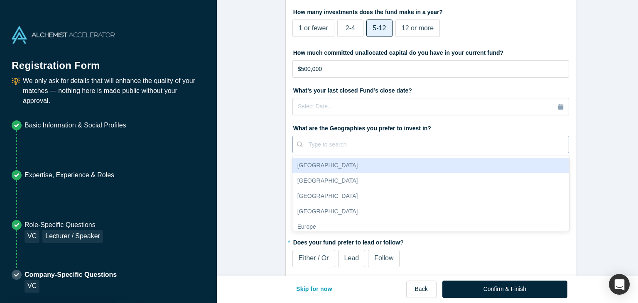
click at [491, 145] on div at bounding box center [435, 144] width 254 height 10
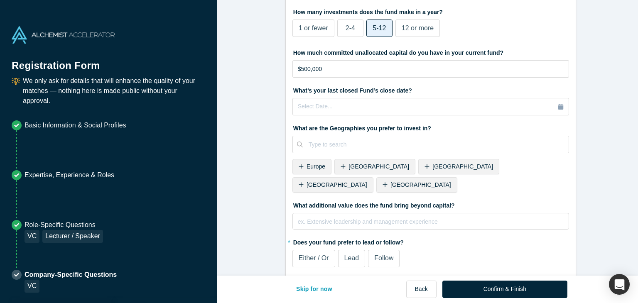
click at [611, 154] on form "VC 1/1 What type of fund is [PERSON_NAME] Capital Partners? Primary Experience …" at bounding box center [430, 3] width 427 height 560
click at [451, 181] on span "[GEOGRAPHIC_DATA]" at bounding box center [420, 184] width 61 height 7
click at [474, 142] on div at bounding box center [460, 144] width 173 height 10
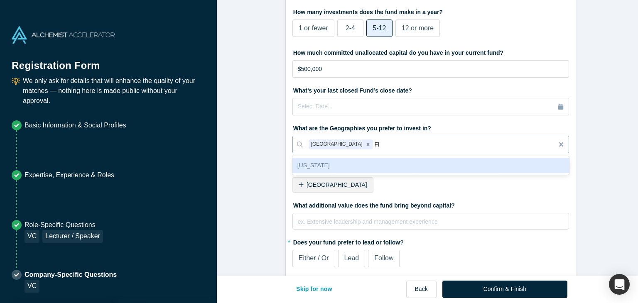
type input "F"
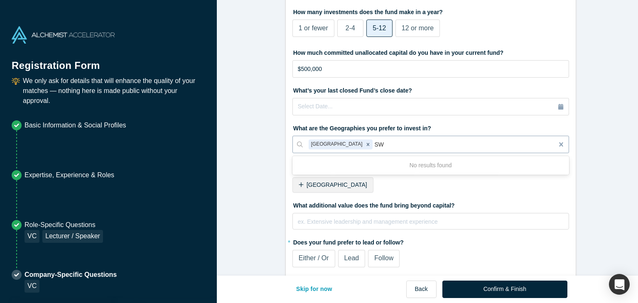
type input "S"
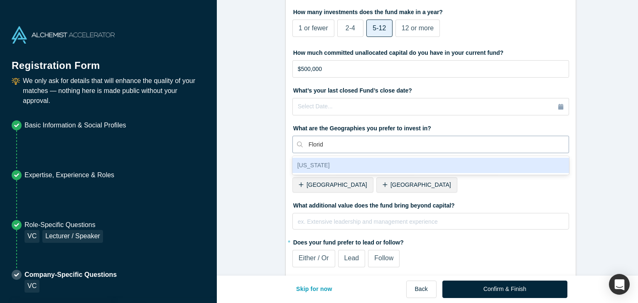
type input "[US_STATE]"
click at [472, 167] on div "[US_STATE]" at bounding box center [430, 165] width 276 height 15
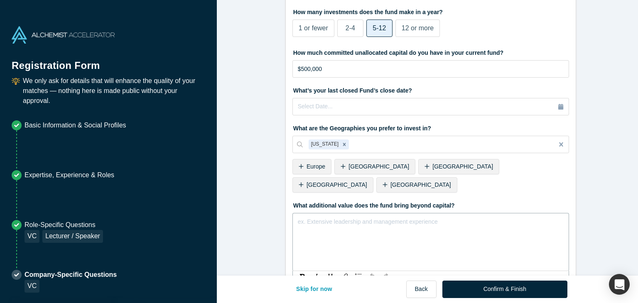
click at [455, 217] on div "rdw-editor" at bounding box center [430, 222] width 265 height 10
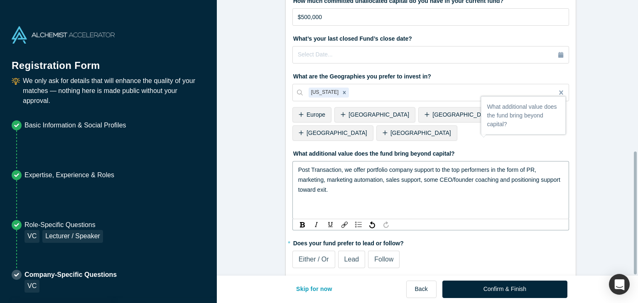
scroll to position [339, 0]
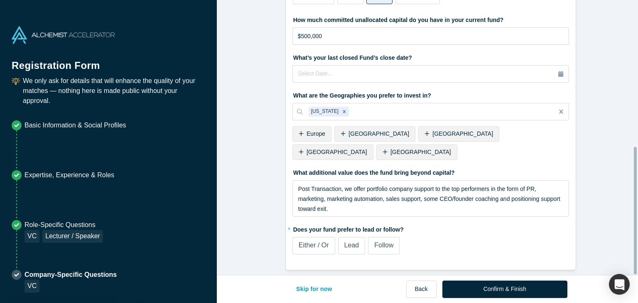
click at [383, 242] on span "Follow" at bounding box center [383, 245] width 19 height 7
click at [0, 0] on input "Follow" at bounding box center [0, 0] width 0 height 0
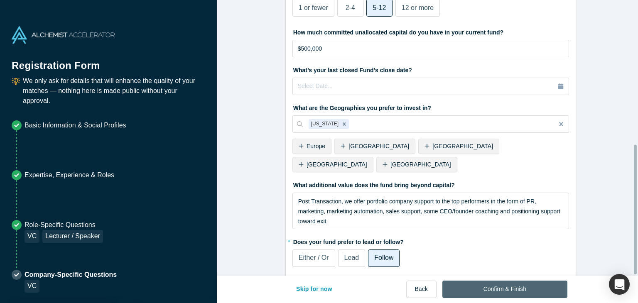
scroll to position [305, 0]
click at [508, 288] on button "Confirm & Finish" at bounding box center [504, 289] width 125 height 17
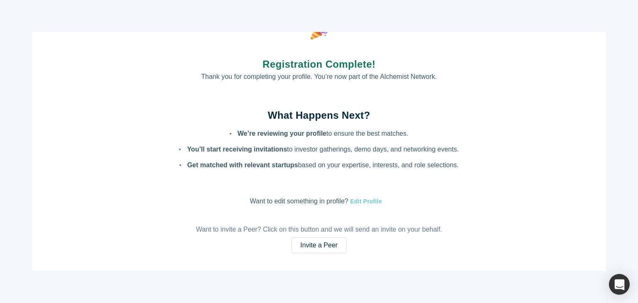
click at [362, 203] on button "Edit Profile" at bounding box center [365, 202] width 34 height 10
select select "US"
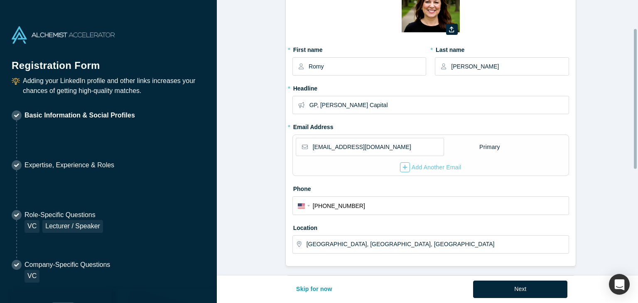
scroll to position [55, 0]
